Goal: Task Accomplishment & Management: Manage account settings

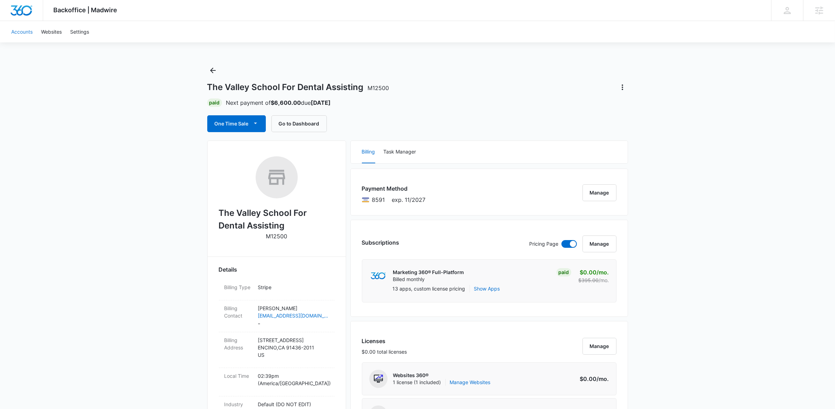
click at [20, 32] on link "Accounts" at bounding box center [22, 31] width 30 height 21
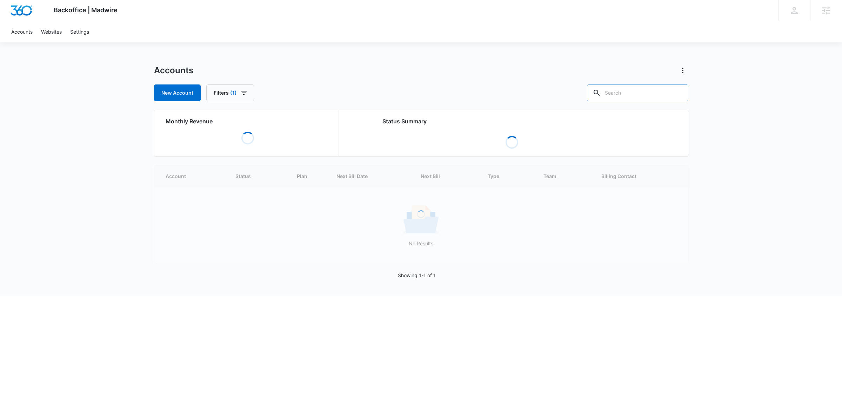
click at [654, 90] on input "text" at bounding box center [637, 93] width 101 height 17
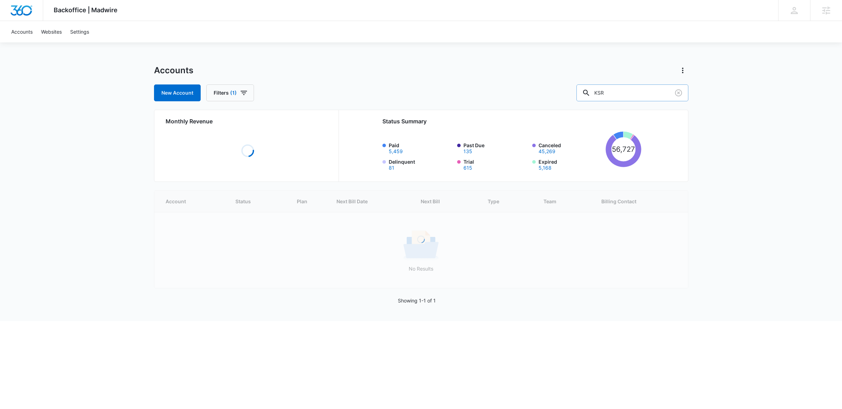
type input "KSR"
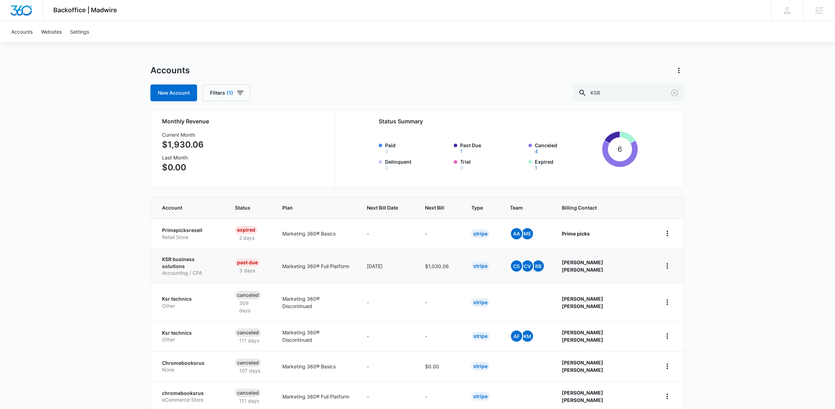
click at [181, 261] on p "KSR business solutions" at bounding box center [190, 263] width 56 height 14
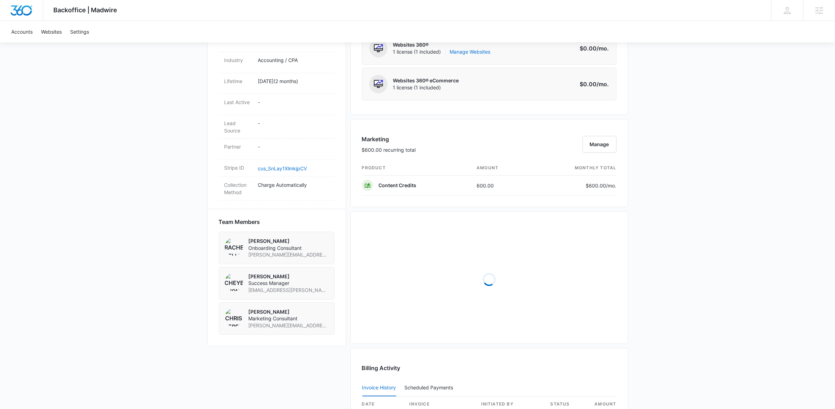
scroll to position [434, 0]
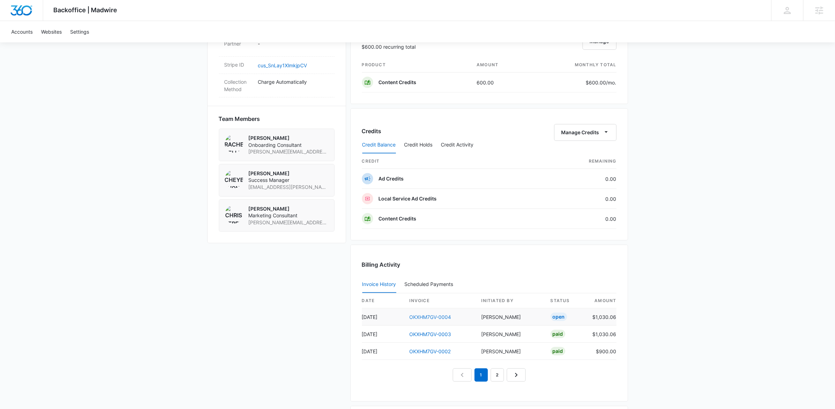
click at [445, 318] on link "OKXHM7GV-0004" at bounding box center [431, 317] width 42 height 6
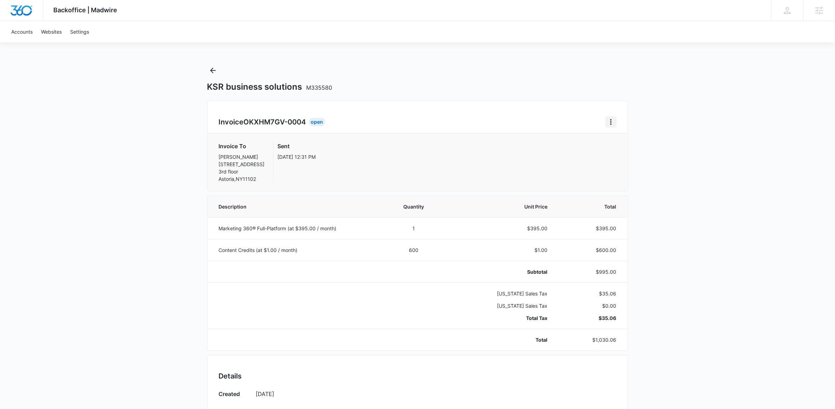
click at [611, 124] on icon "Home" at bounding box center [610, 122] width 1 height 6
click at [738, 129] on div "Backoffice | Madwire Apps Settings [PERSON_NAME] [PERSON_NAME][EMAIL_ADDRESS][P…" at bounding box center [417, 359] width 835 height 718
click at [609, 122] on icon "Home" at bounding box center [611, 122] width 8 height 8
click at [637, 154] on div "Retry Payment" at bounding box center [634, 152] width 41 height 5
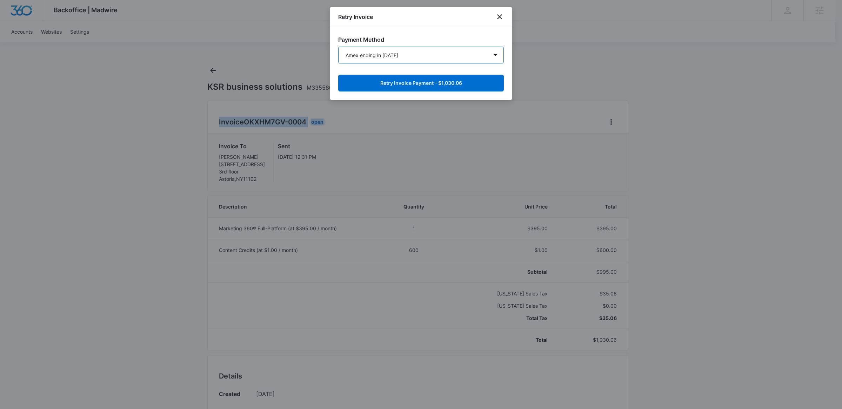
click at [454, 58] on select "Amex ending in [DATE] New Payment Method" at bounding box center [421, 55] width 166 height 17
click at [338, 47] on select "Amex ending in [DATE] New Payment Method" at bounding box center [421, 55] width 166 height 17
click at [450, 83] on button "Retry Invoice Payment - $1,030.06" at bounding box center [421, 83] width 166 height 17
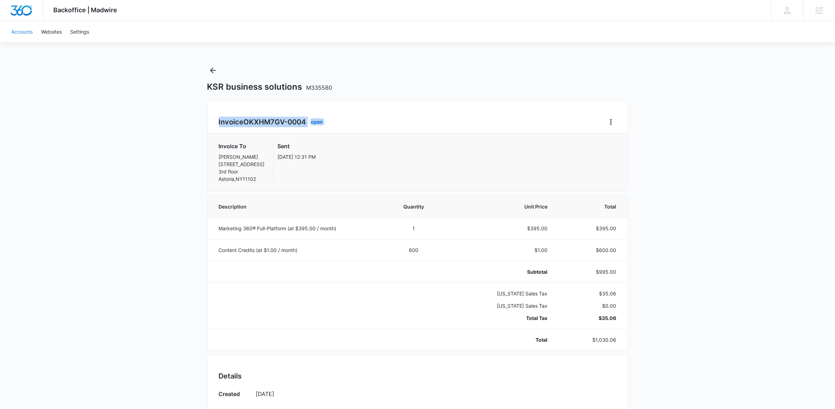
click at [28, 32] on link "Accounts" at bounding box center [22, 31] width 30 height 21
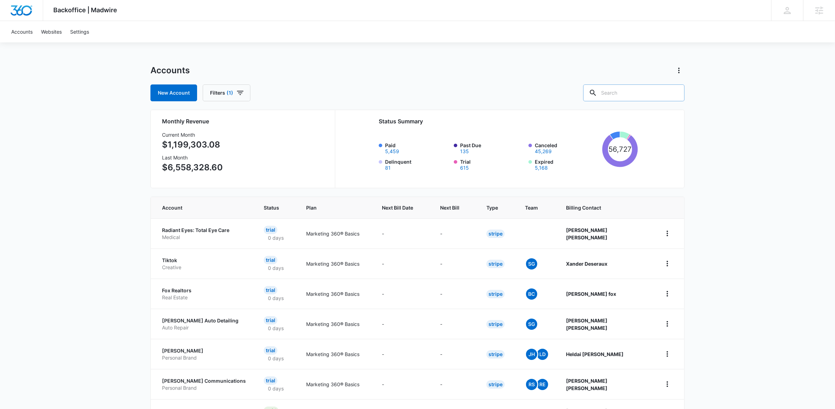
click at [646, 100] on input "text" at bounding box center [633, 93] width 101 height 17
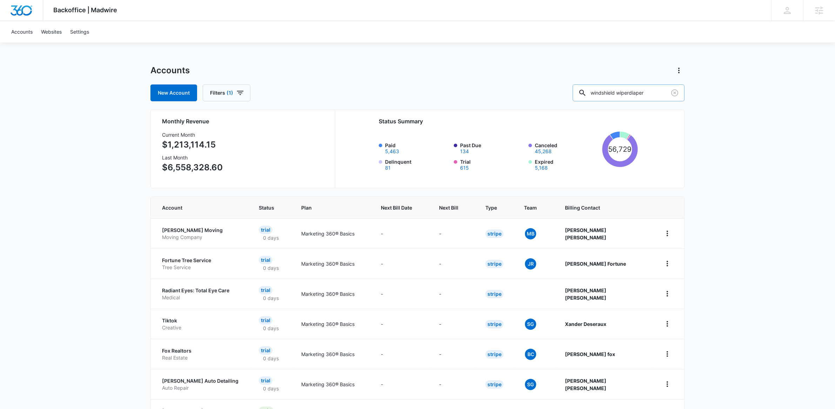
type input "windshield wiperdiaper"
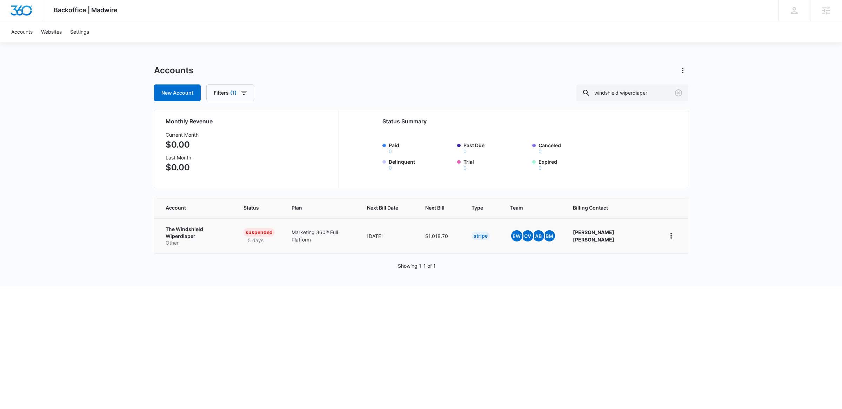
click at [195, 230] on p "The Windshield Wiperdiaper" at bounding box center [196, 233] width 61 height 14
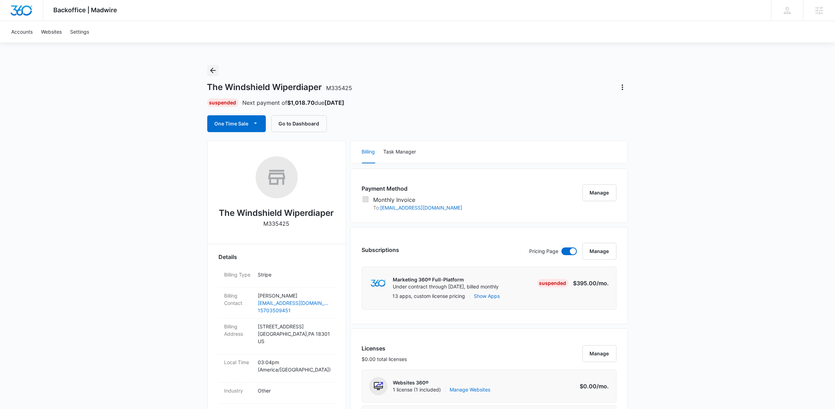
click at [213, 67] on icon "Back" at bounding box center [213, 70] width 8 height 8
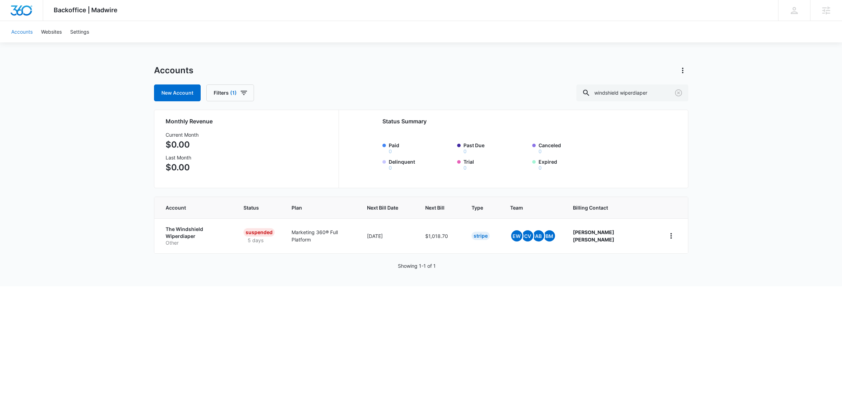
click at [26, 29] on link "Accounts" at bounding box center [22, 31] width 30 height 21
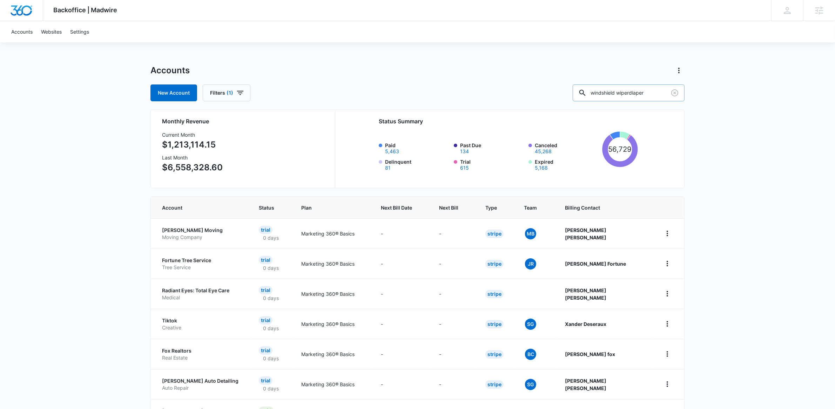
click at [637, 93] on input "windshield wiperdiaper" at bounding box center [629, 93] width 112 height 17
type input "[PERSON_NAME]"
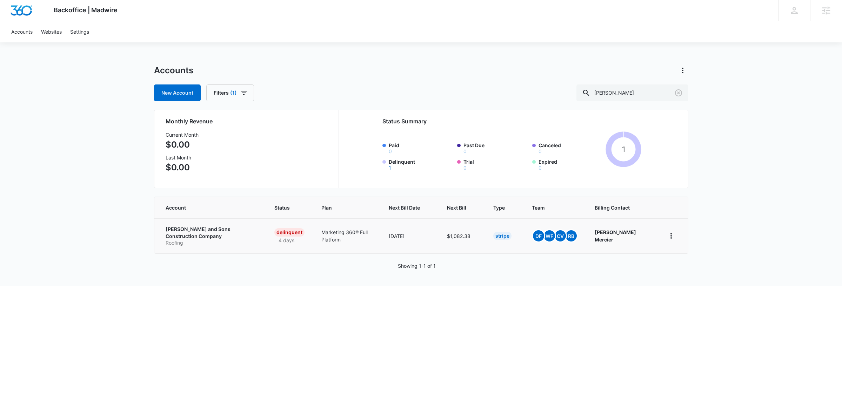
click at [205, 228] on p "[PERSON_NAME] and Sons Construction Company" at bounding box center [212, 233] width 92 height 14
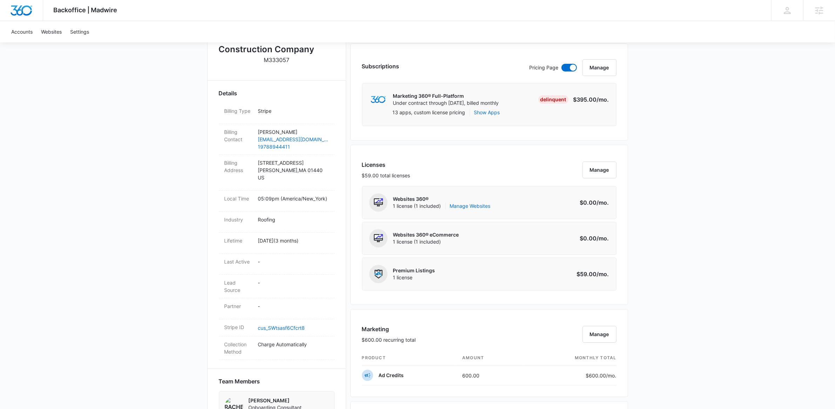
scroll to position [7, 0]
